Goal: Transaction & Acquisition: Purchase product/service

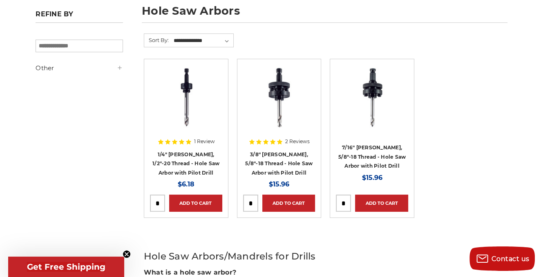
click at [186, 86] on img at bounding box center [186, 97] width 72 height 65
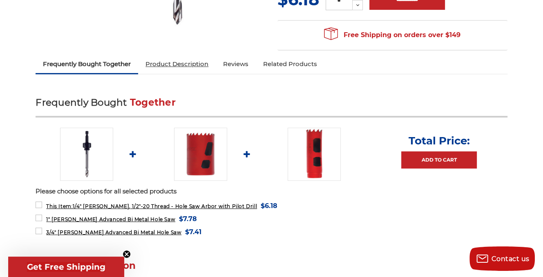
scroll to position [245, 0]
